Goal: Find specific page/section: Find specific page/section

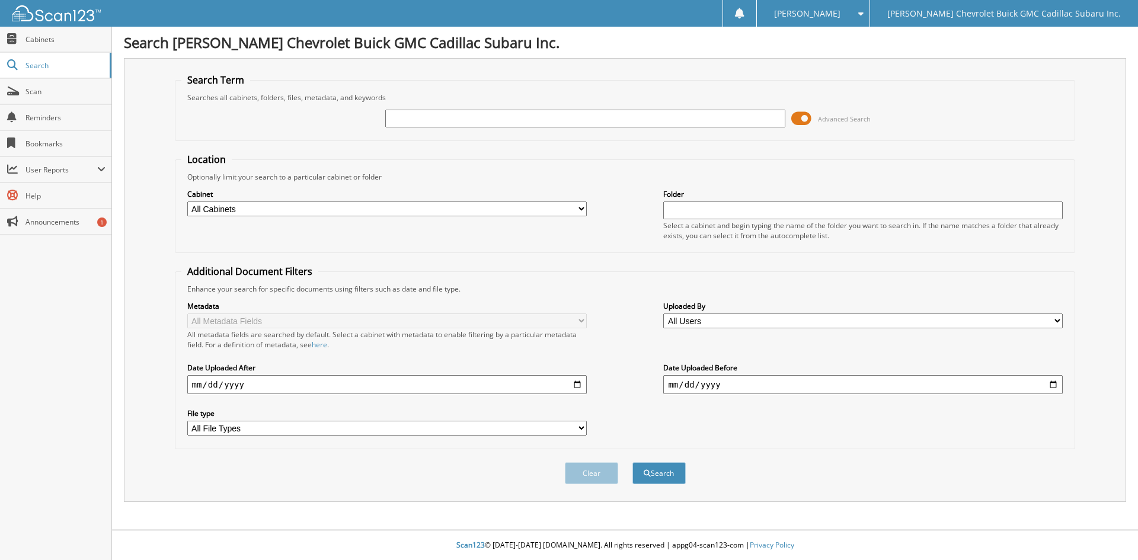
click at [539, 118] on input "text" at bounding box center [584, 119] width 399 height 18
type input "6763762"
click at [642, 469] on button "Search" at bounding box center [658, 473] width 53 height 22
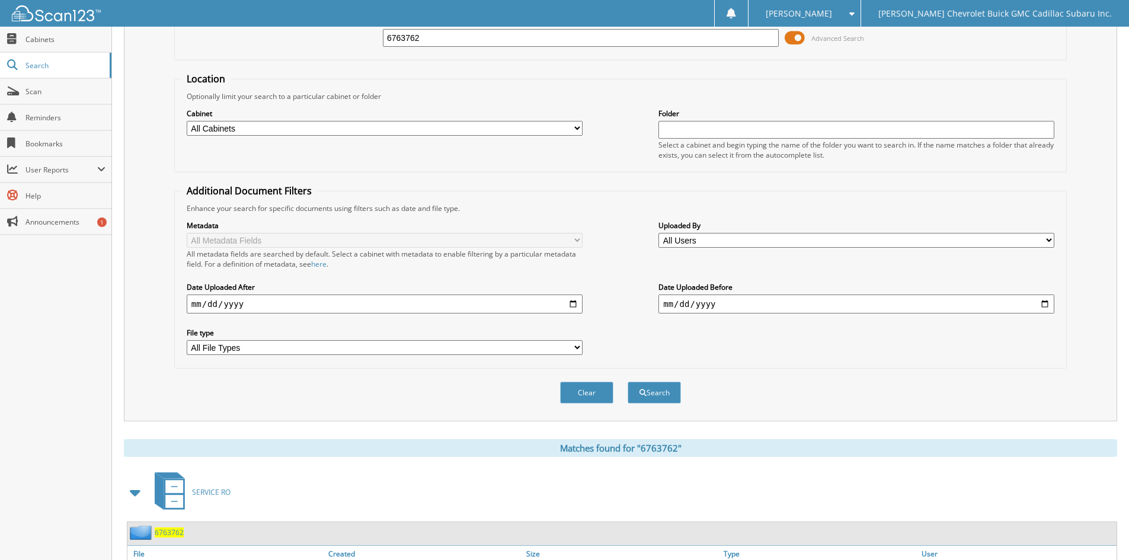
scroll to position [149, 0]
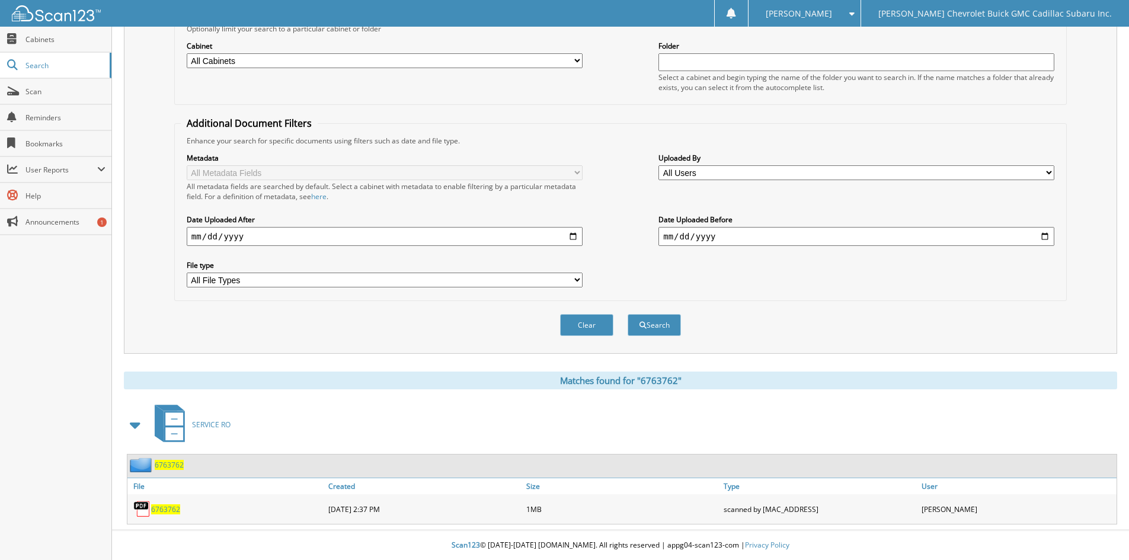
click at [165, 511] on span "6763762" at bounding box center [165, 509] width 29 height 10
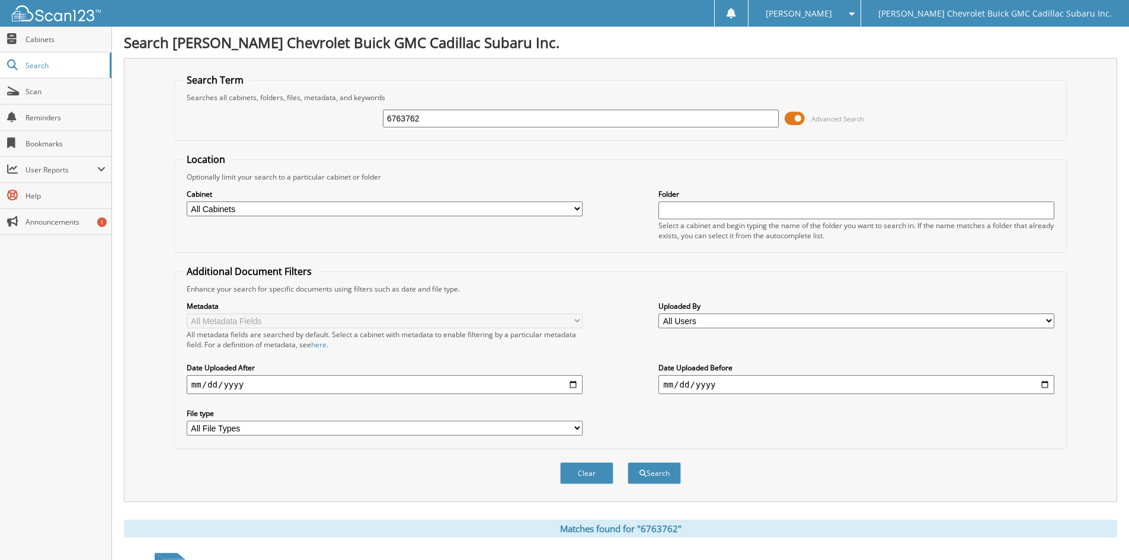
drag, startPoint x: 451, startPoint y: 120, endPoint x: 130, endPoint y: 108, distance: 321.3
click at [130, 108] on div "Search Term Searches all cabinets, folders, files, metadata, and keywords 67637…" at bounding box center [620, 280] width 993 height 444
type input "6764830"
click at [650, 475] on button "Search" at bounding box center [653, 473] width 53 height 22
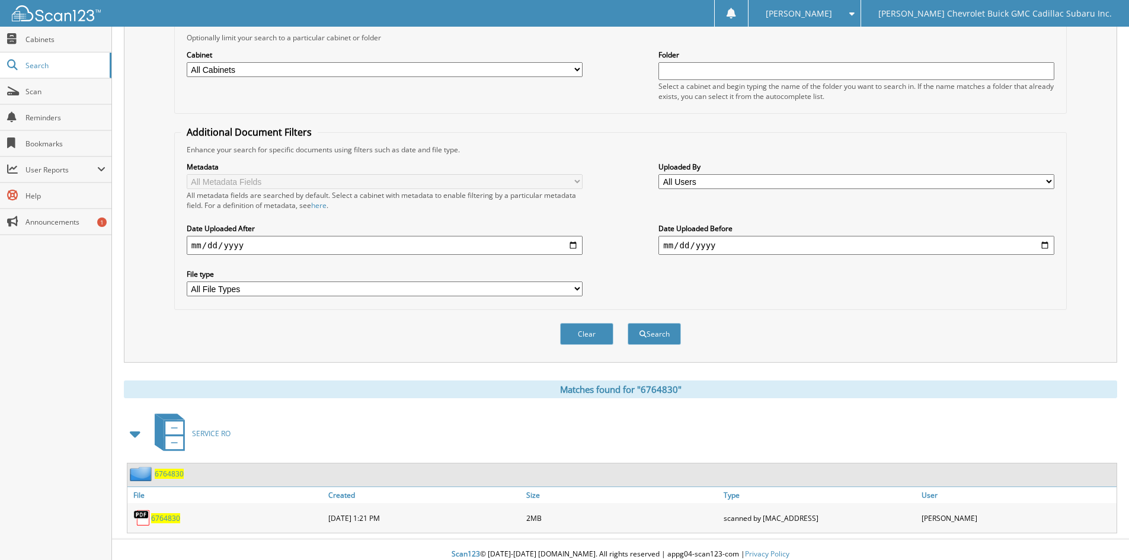
scroll to position [149, 0]
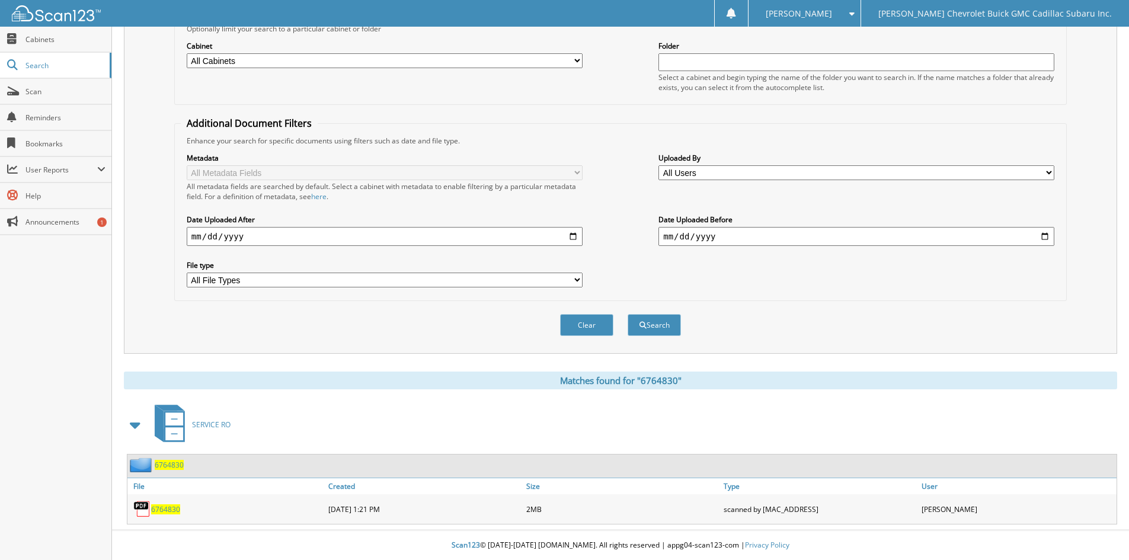
click at [169, 510] on span "6764830" at bounding box center [165, 509] width 29 height 10
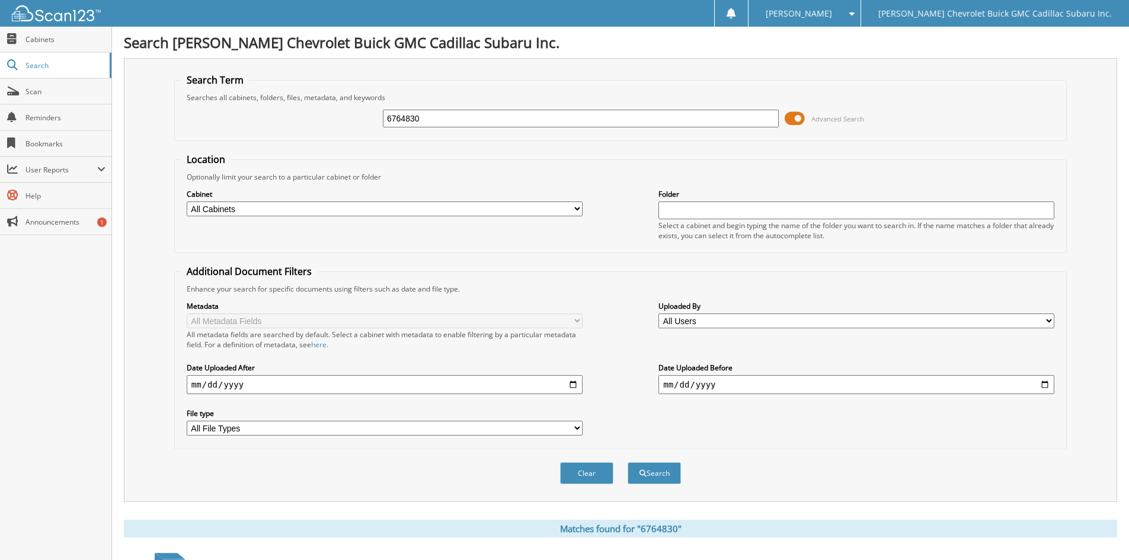
drag, startPoint x: 476, startPoint y: 112, endPoint x: 231, endPoint y: 124, distance: 245.6
click at [231, 124] on div "6764830 Advanced Search" at bounding box center [620, 118] width 879 height 32
type input "6766173"
click at [640, 478] on button "Search" at bounding box center [653, 473] width 53 height 22
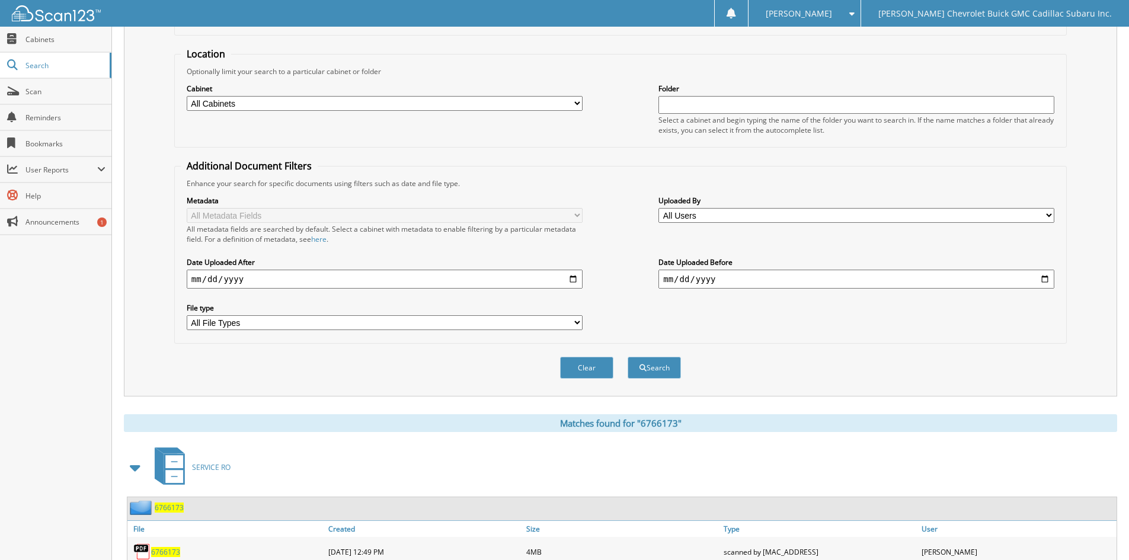
scroll to position [149, 0]
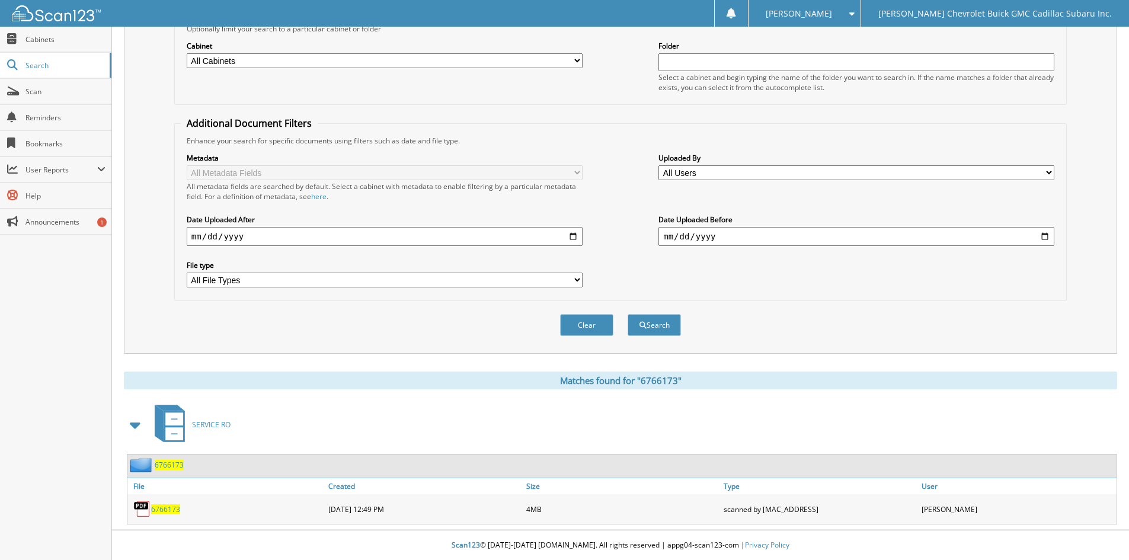
click at [159, 506] on span "6766173" at bounding box center [165, 509] width 29 height 10
